Goal: Task Accomplishment & Management: Manage account settings

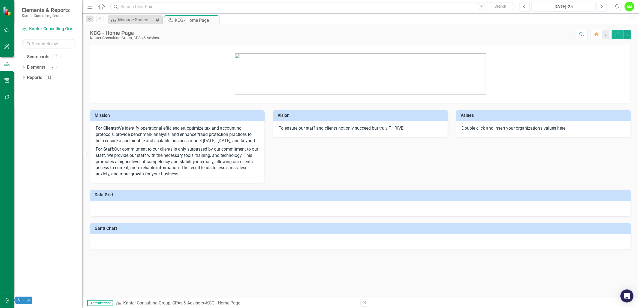
click at [7, 301] on icon "button" at bounding box center [7, 301] width 6 height 4
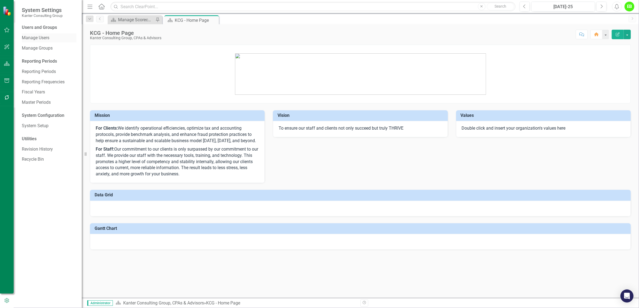
click at [40, 38] on link "Manage Users" at bounding box center [49, 38] width 55 height 6
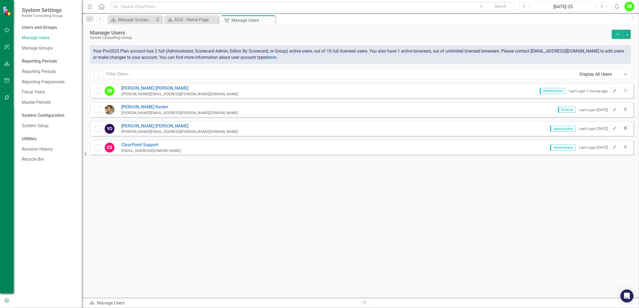
click at [626, 128] on icon "button" at bounding box center [625, 128] width 3 height 3
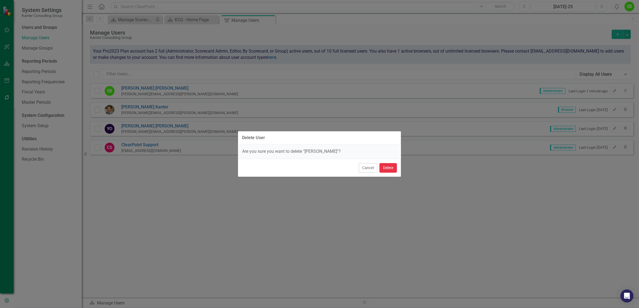
click at [388, 168] on button "Delete" at bounding box center [387, 168] width 17 height 10
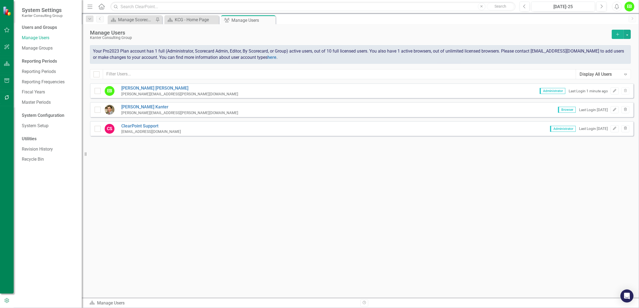
click at [616, 32] on icon "Add" at bounding box center [617, 34] width 5 height 4
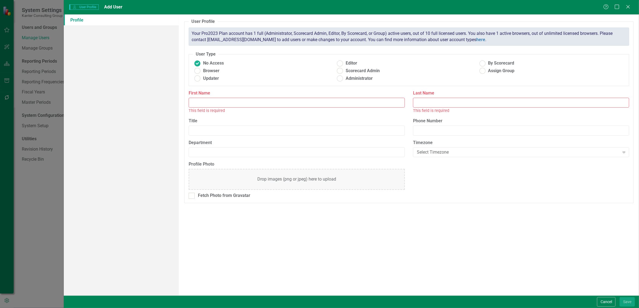
click at [267, 103] on input "First Name" at bounding box center [297, 103] width 216 height 10
type input "[PERSON_NAME]"
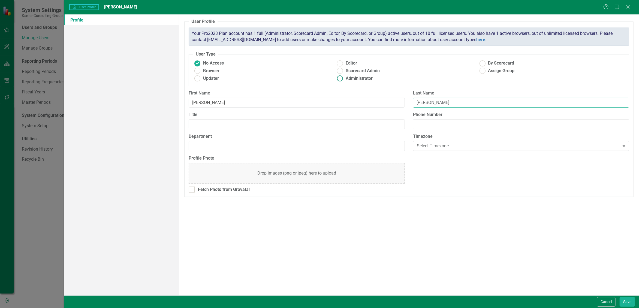
type input "[PERSON_NAME]"
click at [342, 79] on ins at bounding box center [340, 78] width 8 height 8
click at [342, 79] on input "Administrator" at bounding box center [340, 78] width 8 height 8
radio input "true"
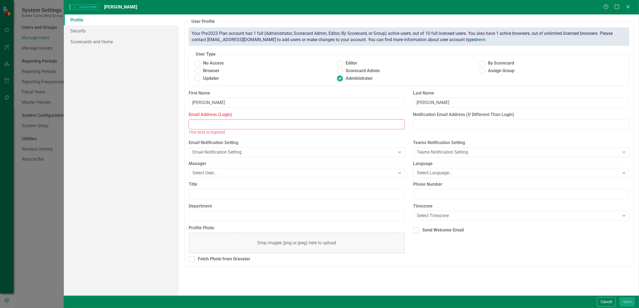
click at [247, 122] on input "Email Address (Login)" at bounding box center [297, 124] width 216 height 10
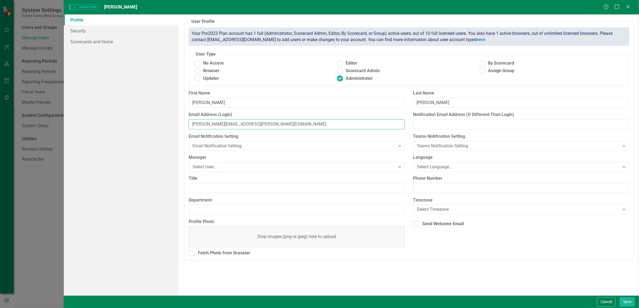
type input "[PERSON_NAME][EMAIL_ADDRESS][PERSON_NAME][DOMAIN_NAME]"
click at [630, 302] on button "Save" at bounding box center [627, 302] width 15 height 10
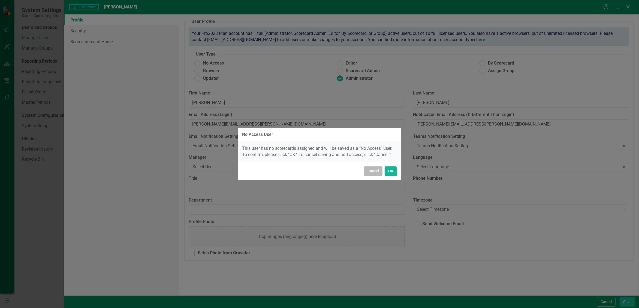
click at [372, 172] on button "Cancel" at bounding box center [373, 172] width 19 height 10
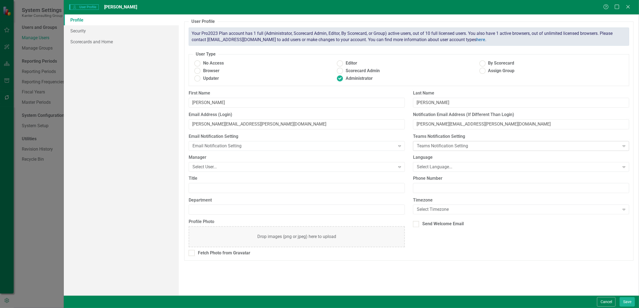
click at [495, 146] on div "Teams Notification Setting" at bounding box center [518, 146] width 203 height 6
click at [248, 170] on div "Select User..." at bounding box center [293, 167] width 203 height 6
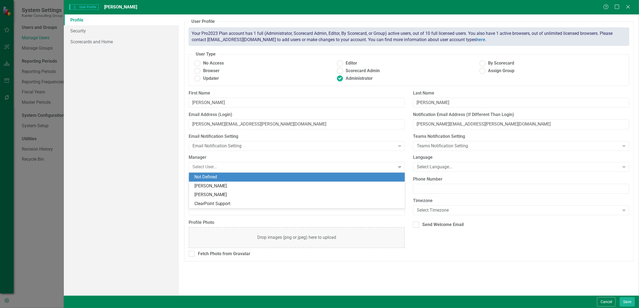
click at [254, 156] on label "Manager" at bounding box center [297, 158] width 216 height 6
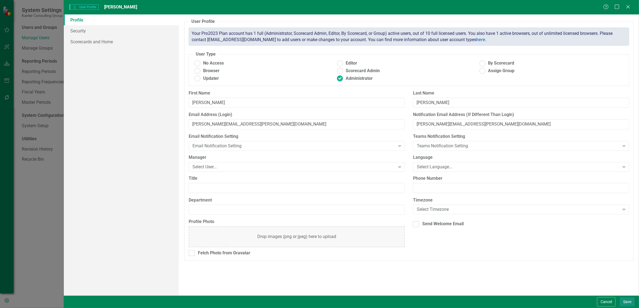
click at [627, 301] on button "Save" at bounding box center [627, 302] width 15 height 10
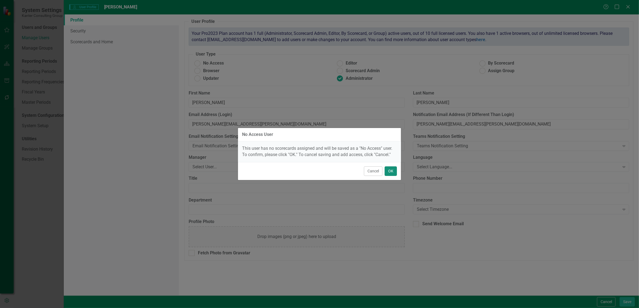
click at [391, 170] on button "OK" at bounding box center [391, 172] width 12 height 10
radio input "true"
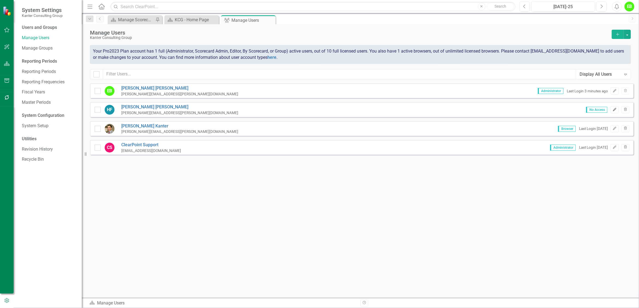
click at [618, 109] on button "Edit" at bounding box center [615, 109] width 8 height 7
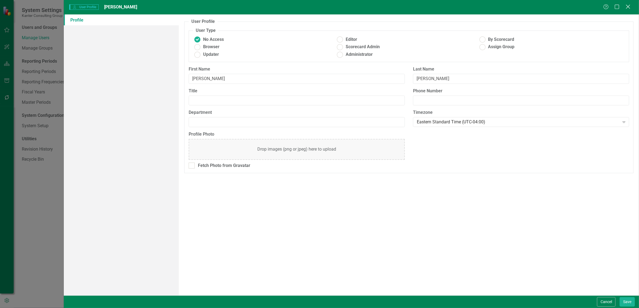
click at [629, 6] on icon "Close" at bounding box center [627, 6] width 7 height 5
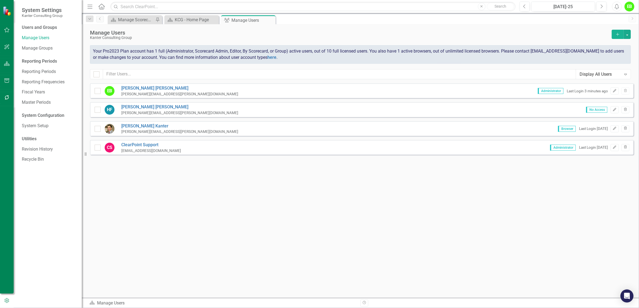
click at [6, 11] on img at bounding box center [8, 11] width 10 height 10
click at [101, 7] on icon "Home" at bounding box center [101, 7] width 7 height 6
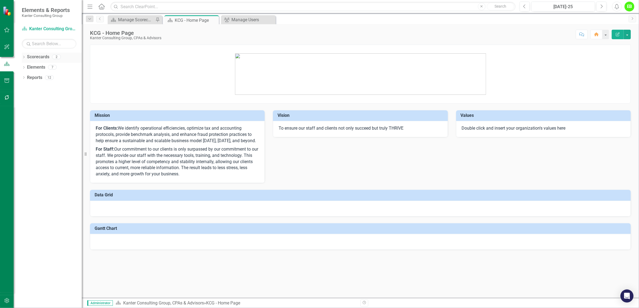
click at [23, 57] on icon "Dropdown" at bounding box center [24, 57] width 4 height 3
click at [59, 76] on link "Atlantic TNG LLC" at bounding box center [56, 78] width 52 height 6
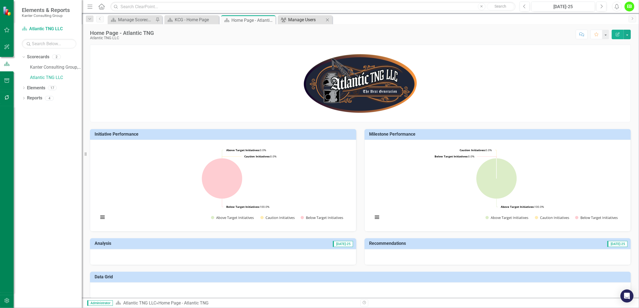
click at [303, 19] on div "Manage Users" at bounding box center [306, 19] width 36 height 7
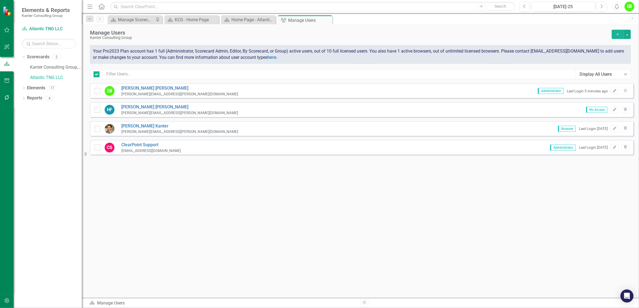
checkbox input "false"
click at [97, 109] on input "checkbox" at bounding box center [97, 109] width 4 height 4
checkbox input "true"
click at [601, 110] on span "No Access" at bounding box center [596, 110] width 21 height 6
click at [614, 108] on icon "Edit" at bounding box center [614, 109] width 4 height 3
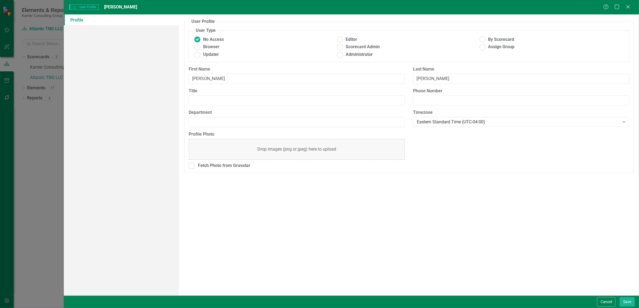
click at [78, 22] on link "Profile" at bounding box center [121, 19] width 115 height 11
click at [624, 299] on button "Save" at bounding box center [627, 302] width 15 height 10
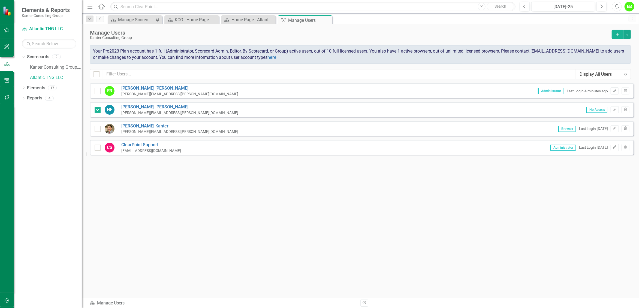
click at [188, 111] on div "HF [PERSON_NAME] [PERSON_NAME][EMAIL_ADDRESS][PERSON_NAME][DOMAIN_NAME] No Acce…" at bounding box center [362, 109] width 544 height 15
click at [614, 90] on icon "button" at bounding box center [614, 90] width 3 height 3
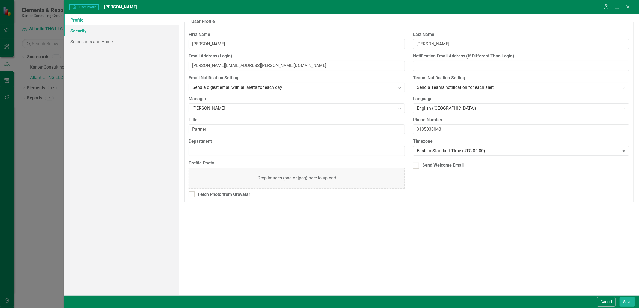
click at [87, 34] on link "Security" at bounding box center [121, 30] width 115 height 11
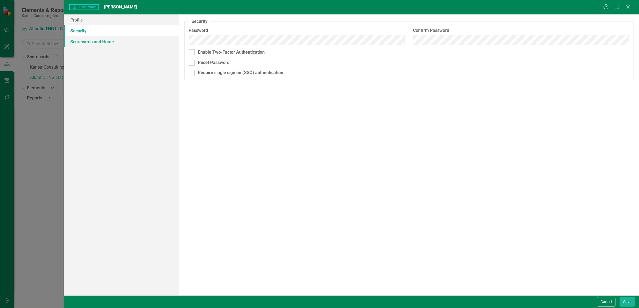
click at [94, 43] on link "Scorecards and Home" at bounding box center [121, 41] width 115 height 11
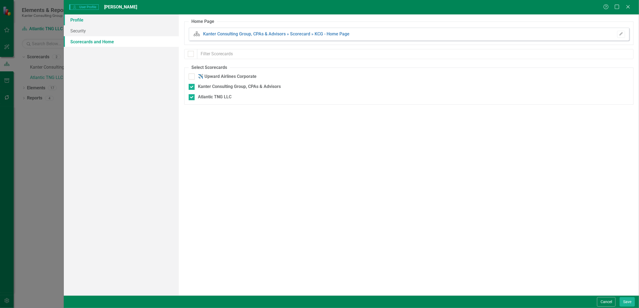
click at [81, 20] on link "Profile" at bounding box center [121, 19] width 115 height 11
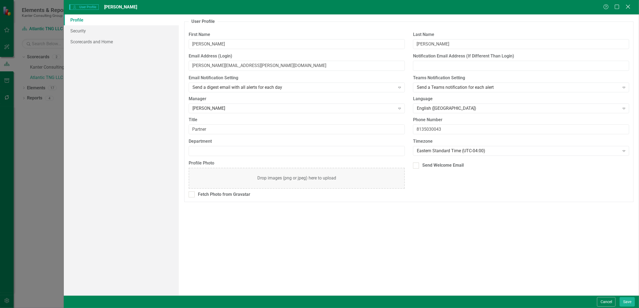
click at [626, 6] on icon "Close" at bounding box center [627, 6] width 7 height 5
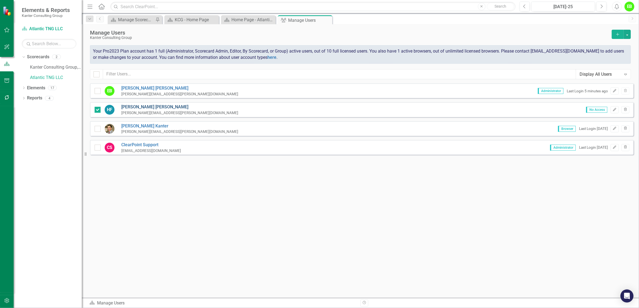
click at [125, 107] on link "[PERSON_NAME]" at bounding box center [179, 107] width 117 height 6
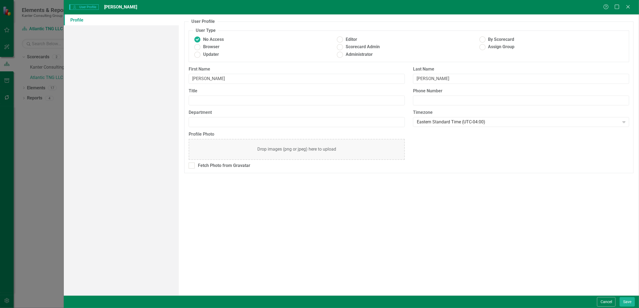
click at [74, 21] on link "Profile" at bounding box center [121, 19] width 115 height 11
click at [343, 46] on ins at bounding box center [340, 47] width 8 height 8
click at [343, 46] on input "Scorecard Admin" at bounding box center [340, 47] width 8 height 8
radio input "true"
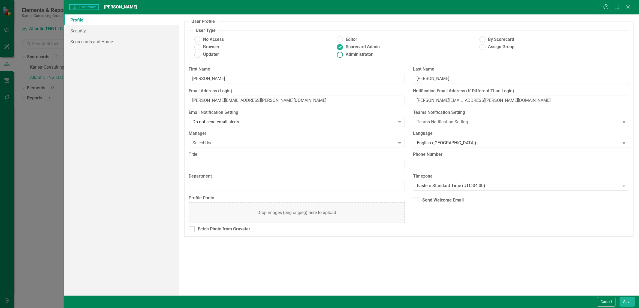
click at [343, 54] on ins at bounding box center [340, 54] width 8 height 8
click at [343, 54] on input "Administrator" at bounding box center [340, 54] width 8 height 8
radio input "true"
click at [340, 47] on ins at bounding box center [340, 47] width 8 height 8
click at [340, 47] on input "Scorecard Admin" at bounding box center [340, 47] width 8 height 8
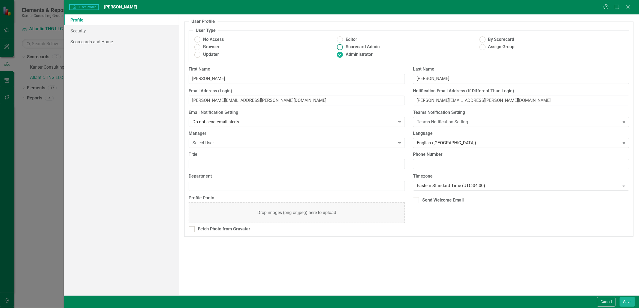
radio input "true"
click at [107, 43] on link "Scorecards and Home" at bounding box center [121, 41] width 115 height 11
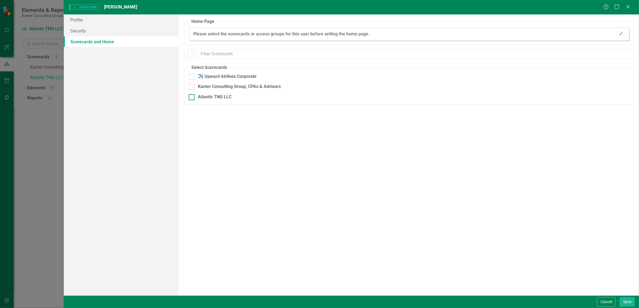
click at [192, 98] on div at bounding box center [192, 97] width 6 height 6
click at [192, 98] on input "Atlantic TNG LLC" at bounding box center [191, 96] width 4 height 4
checkbox input "true"
click at [630, 303] on button "Save" at bounding box center [627, 302] width 15 height 10
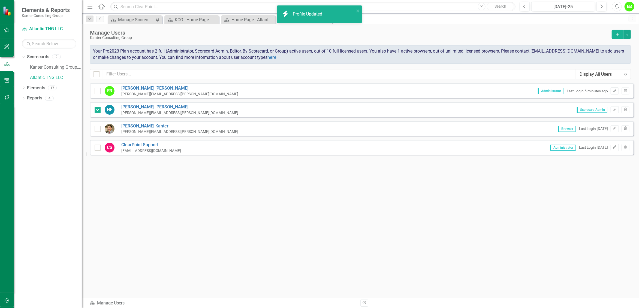
click at [274, 182] on div "Sorry, no results found. EB [PERSON_NAME] [PERSON_NAME][EMAIL_ADDRESS][PERSON_N…" at bounding box center [360, 187] width 557 height 209
